Goal: Find specific page/section: Find specific page/section

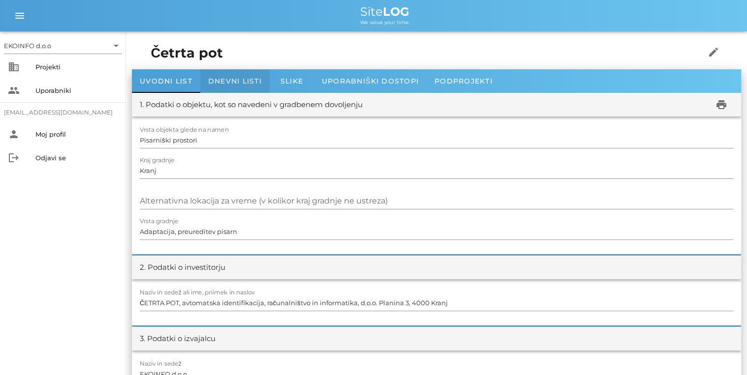
click at [221, 86] on div "Dnevni listi" at bounding box center [234, 81] width 69 height 24
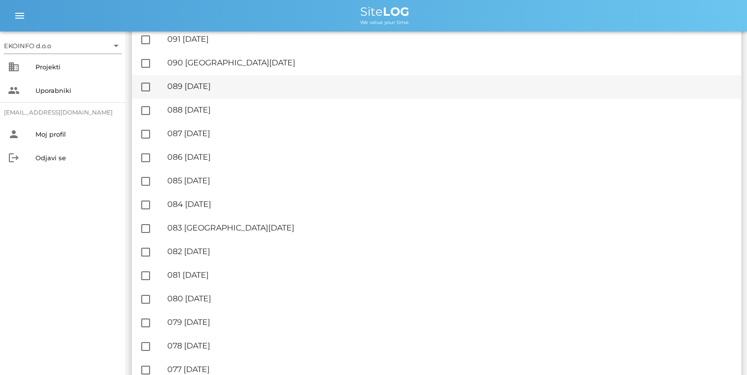
scroll to position [118, 0]
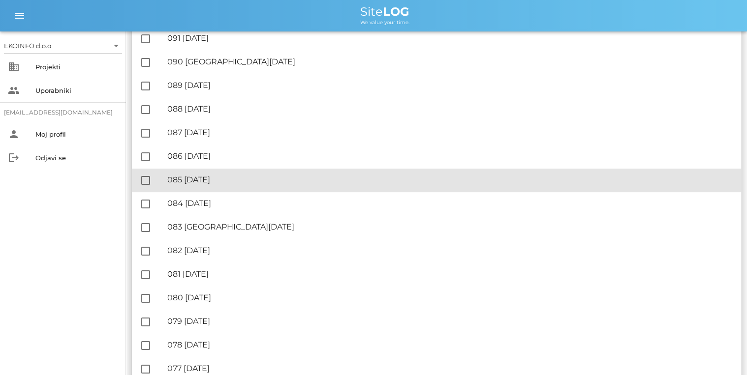
click at [221, 186] on div "🔏 085 petek, 19.09.2025 ✓ Podpisal: Nadzornik ✓ Podpisal: Sestavljalec ✓ Podpis…" at bounding box center [450, 180] width 566 height 22
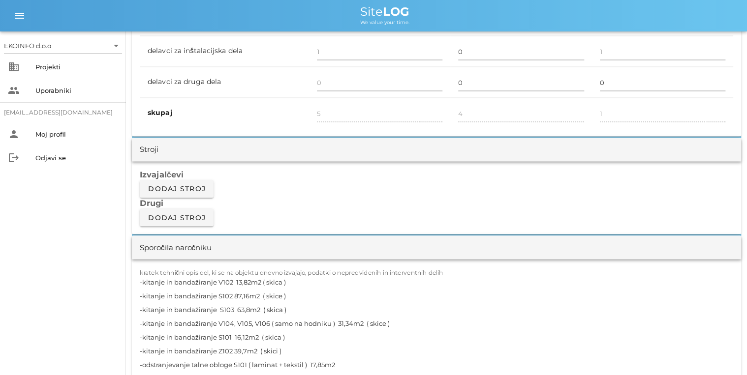
scroll to position [787, 0]
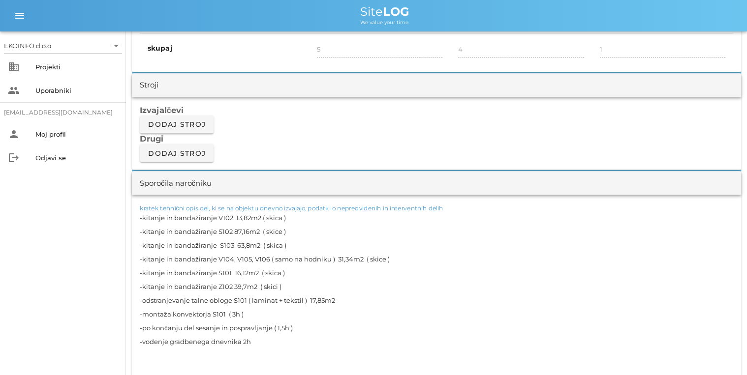
drag, startPoint x: 174, startPoint y: 218, endPoint x: 144, endPoint y: 220, distance: 30.6
click at [144, 220] on textarea "-kitanje in bandažiranje V102 13,82m2 ( skica ) -kitanje in bandažiranje S102 8…" at bounding box center [436, 293] width 593 height 165
drag, startPoint x: 173, startPoint y: 230, endPoint x: 143, endPoint y: 232, distance: 30.1
click at [143, 232] on textarea "-bandažiranje V102 13,82m2 ( skica ) -kitanje in bandažiranje S102 87,16m2 ( sk…" at bounding box center [436, 293] width 593 height 165
drag, startPoint x: 173, startPoint y: 245, endPoint x: 142, endPoint y: 249, distance: 30.8
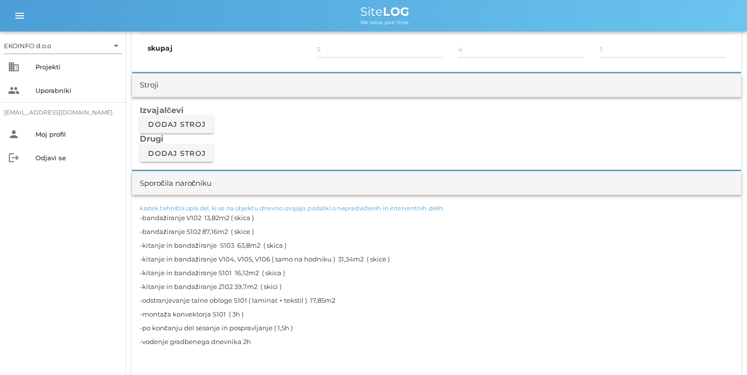
click at [142, 249] on textarea "-bandažiranje V102 13,82m2 ( skica ) -bandažiranje S102 87,16m2 ( skice ) -kita…" at bounding box center [436, 293] width 593 height 165
drag, startPoint x: 174, startPoint y: 259, endPoint x: 142, endPoint y: 259, distance: 31.5
click at [142, 259] on textarea "-bandažiranje V102 13,82m2 ( skica ) -bandažiranje S102 87,16m2 ( skice ) -band…" at bounding box center [436, 293] width 593 height 165
drag, startPoint x: 174, startPoint y: 271, endPoint x: 142, endPoint y: 276, distance: 31.9
click at [142, 276] on textarea "-bandažiranje V102 13,82m2 ( skica ) -bandažiranje S102 87,16m2 ( skice ) -band…" at bounding box center [436, 293] width 593 height 165
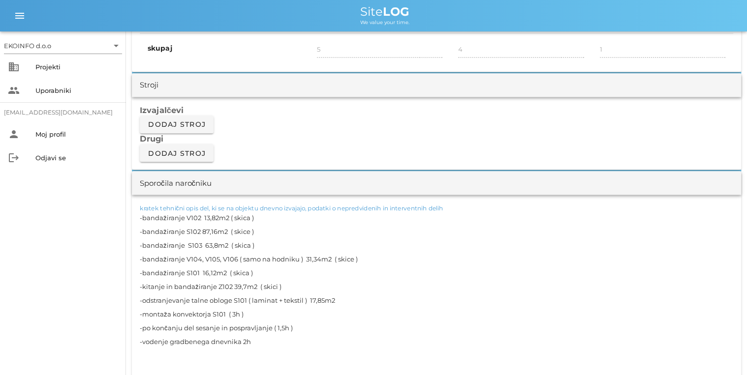
click at [171, 285] on textarea "-bandažiranje V102 13,82m2 ( skica ) -bandažiranje S102 87,16m2 ( skice ) -band…" at bounding box center [436, 293] width 593 height 165
drag, startPoint x: 174, startPoint y: 286, endPoint x: 143, endPoint y: 289, distance: 31.2
click at [143, 289] on textarea "-bandažiranje V102 13,82m2 ( skica ) -bandažiranje S102 87,16m2 ( skice ) -band…" at bounding box center [436, 293] width 593 height 165
click at [320, 314] on textarea "-bandažiranje V102 13,82m2 ( skica ) -bandažiranje S102 87,16m2 ( skice ) -band…" at bounding box center [436, 293] width 593 height 165
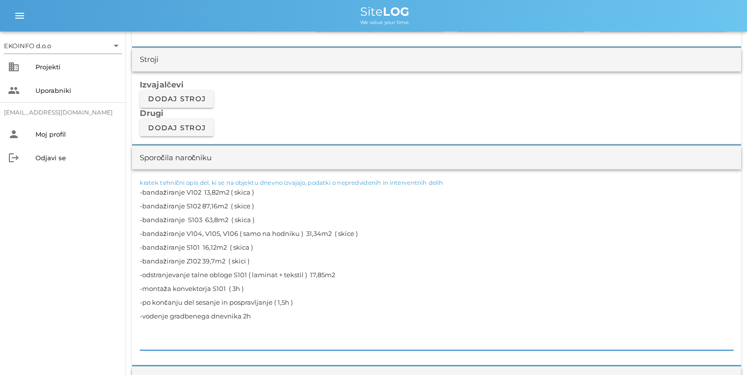
scroll to position [827, 0]
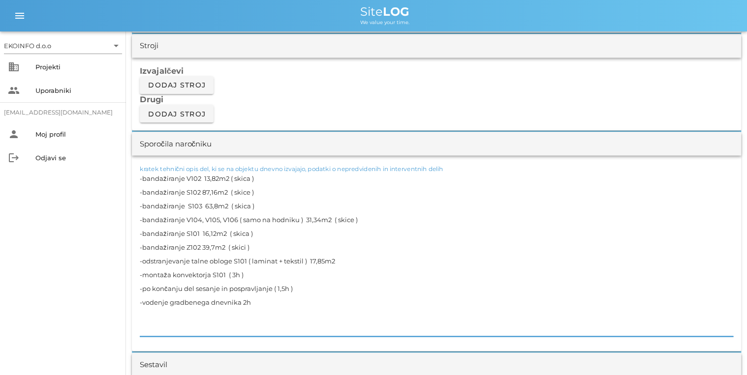
type textarea "-bandažiranje V102 13,82m2 ( skica ) -bandažiranje S102 87,16m2 ( skice ) -band…"
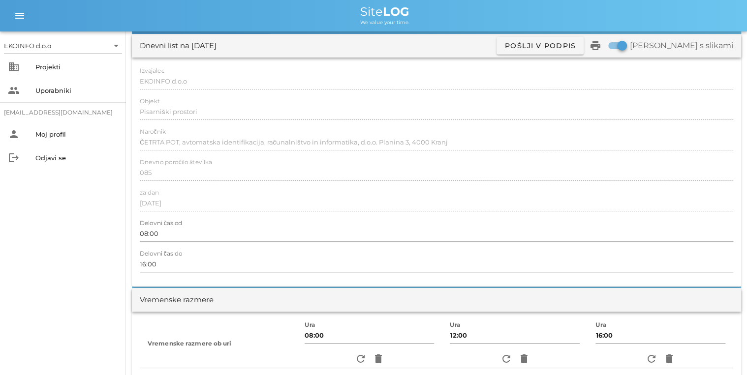
scroll to position [0, 0]
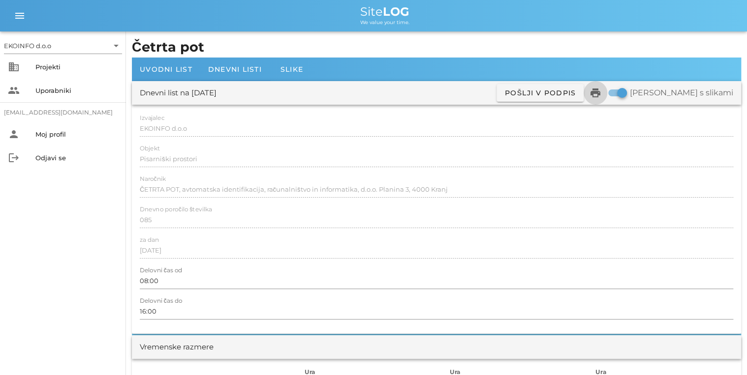
click at [601, 94] on icon "print" at bounding box center [595, 93] width 12 height 12
